Goal: Complete application form

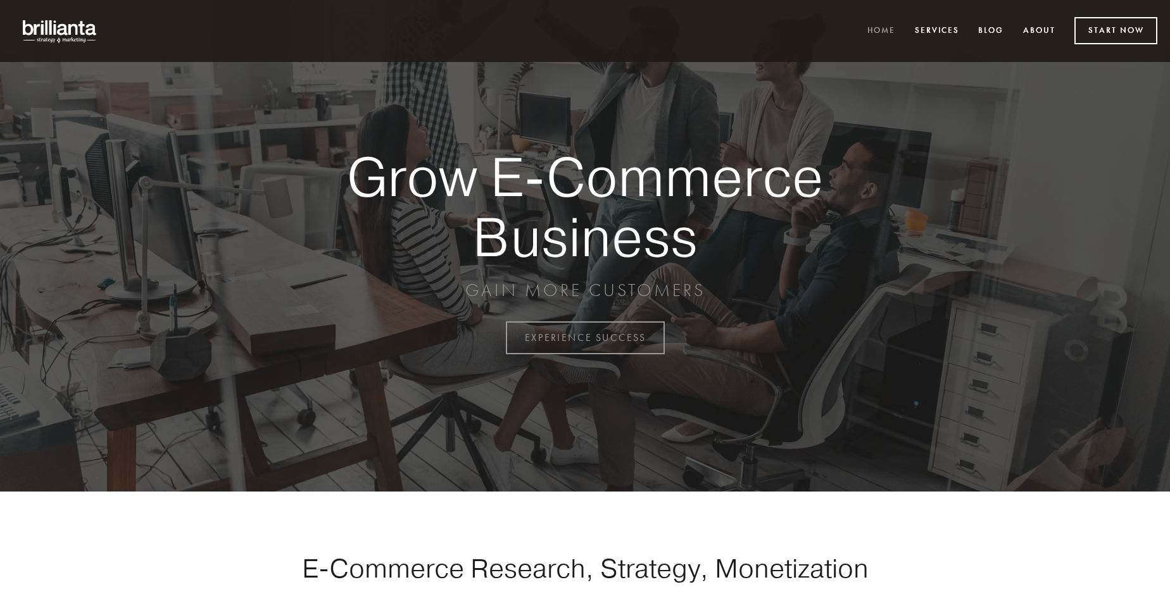
scroll to position [3318, 0]
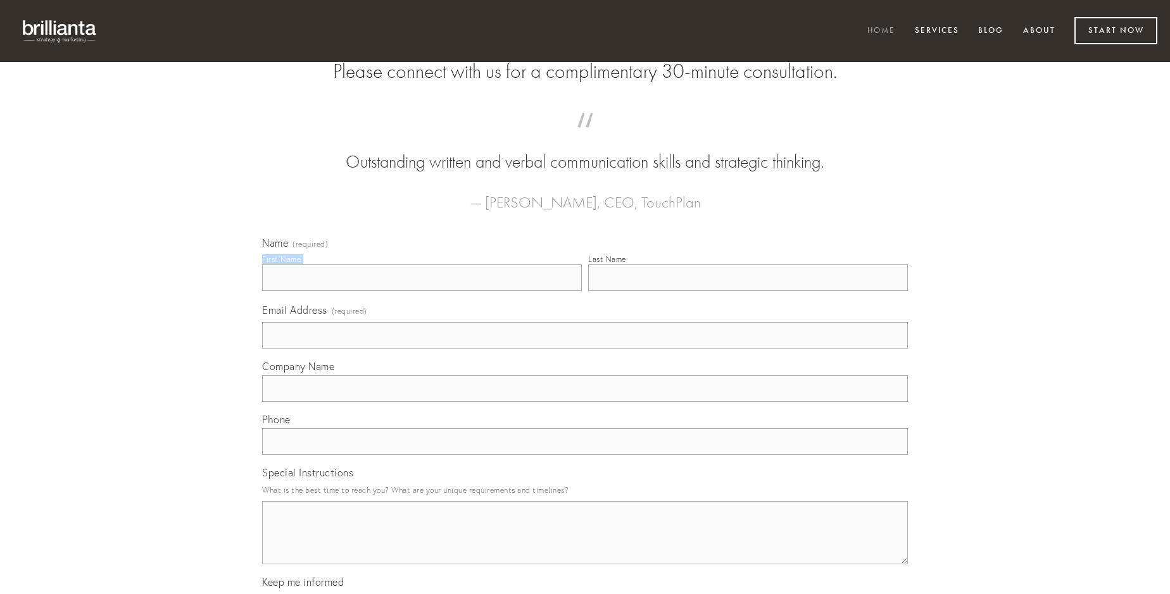
type input "[PERSON_NAME]"
click at [747, 291] on input "Last Name" at bounding box center [748, 278] width 320 height 27
type input "[PERSON_NAME]"
click at [585, 349] on input "Email Address (required)" at bounding box center [585, 335] width 646 height 27
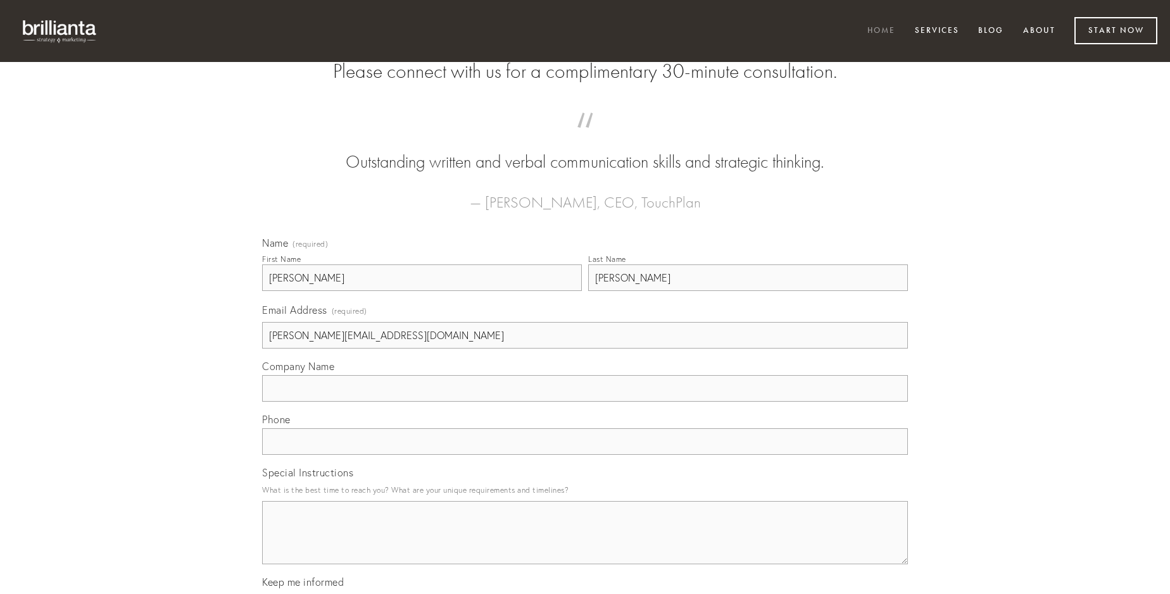
type input "[PERSON_NAME][EMAIL_ADDRESS][DOMAIN_NAME]"
click at [585, 402] on input "Company Name" at bounding box center [585, 388] width 646 height 27
type input "acer"
click at [585, 455] on input "text" at bounding box center [585, 441] width 646 height 27
click at [585, 544] on textarea "Special Instructions" at bounding box center [585, 532] width 646 height 63
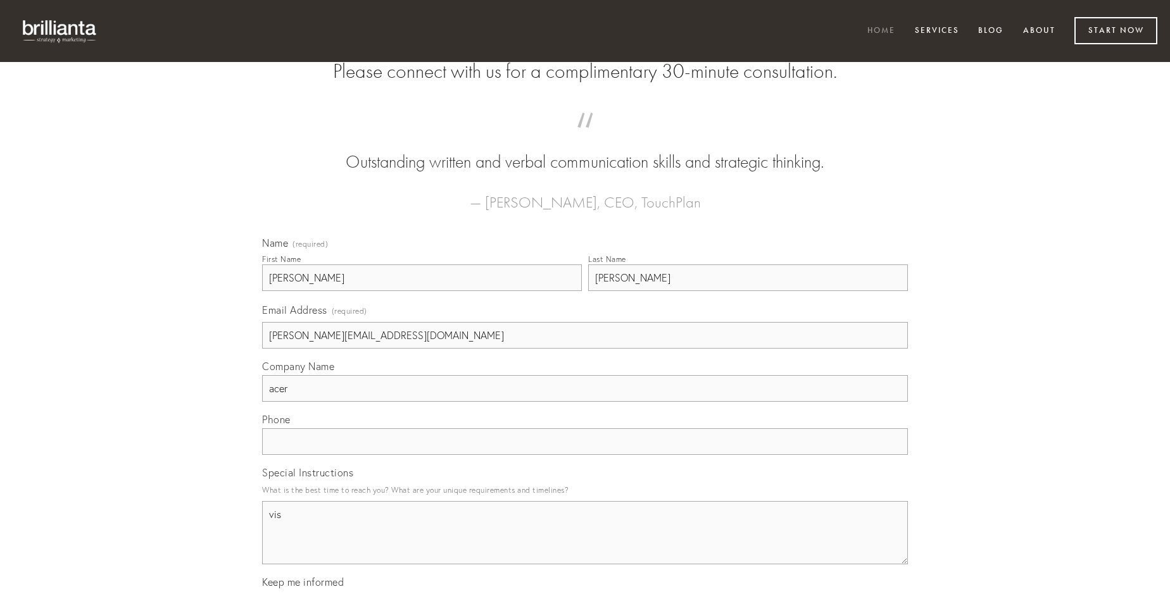
type textarea "vis"
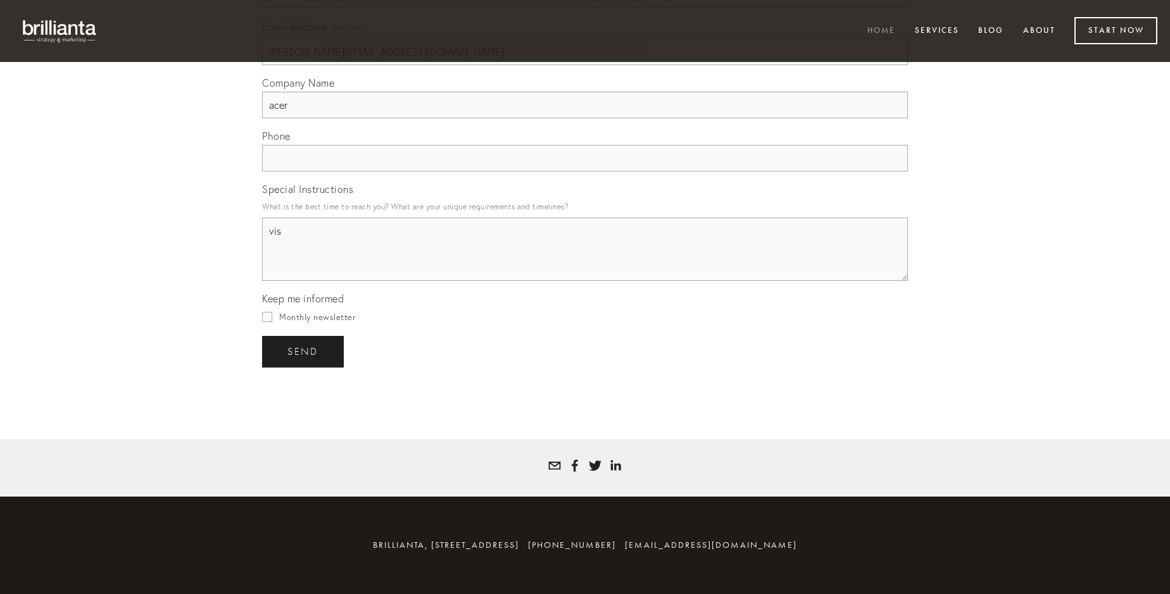
click at [304, 351] on span "send" at bounding box center [302, 351] width 31 height 11
